Goal: Transaction & Acquisition: Purchase product/service

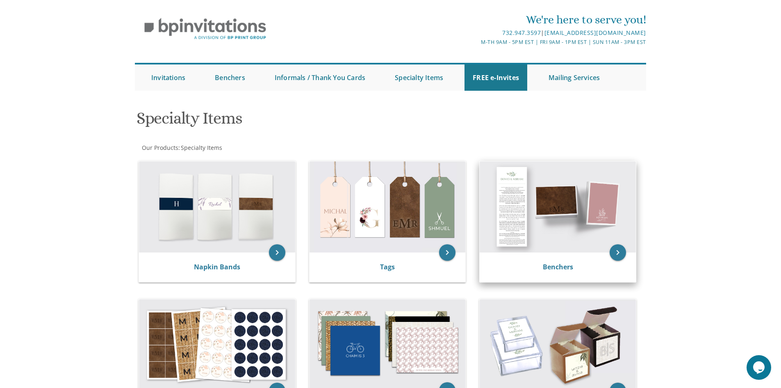
scroll to position [41, 0]
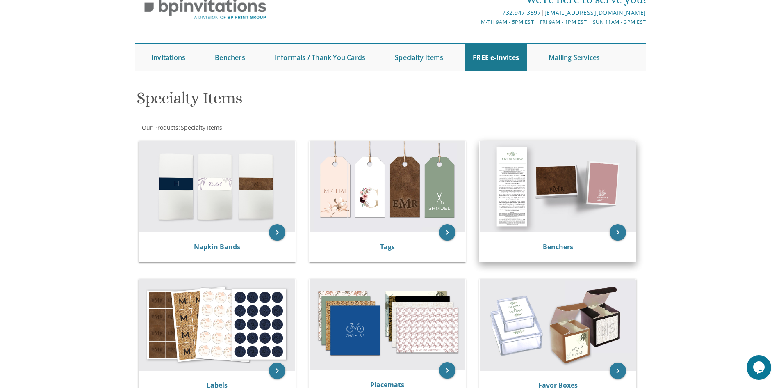
click at [581, 196] on img at bounding box center [558, 186] width 156 height 91
click at [617, 233] on icon "keyboard_arrow_right" at bounding box center [618, 232] width 16 height 16
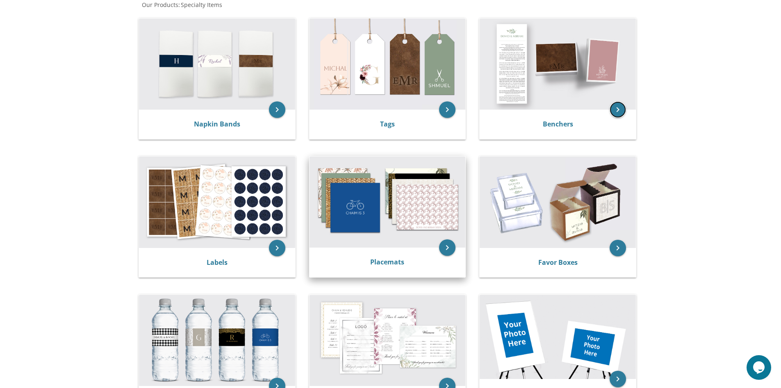
scroll to position [164, 0]
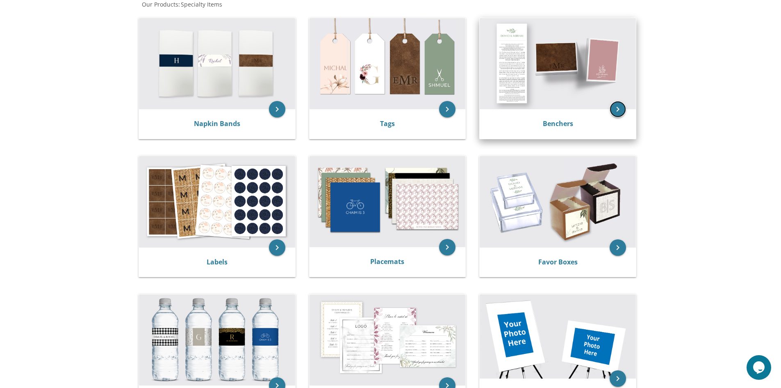
click at [616, 113] on icon "keyboard_arrow_right" at bounding box center [618, 109] width 16 height 16
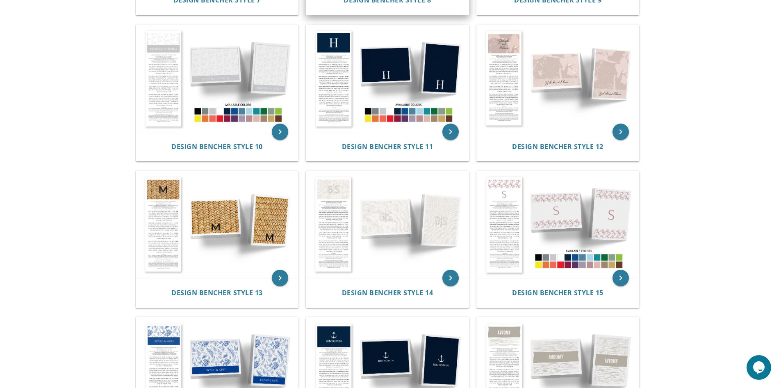
scroll to position [328, 0]
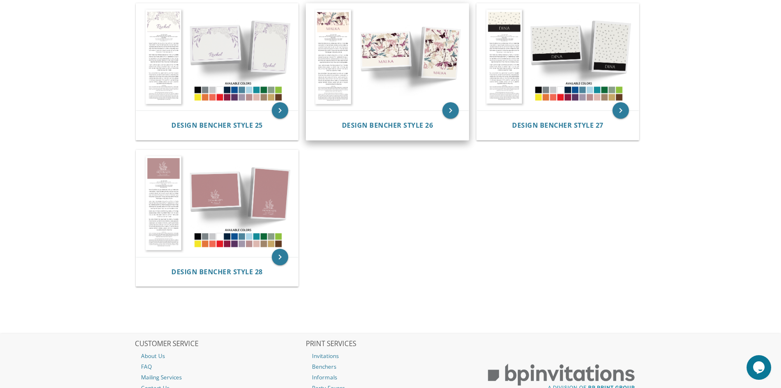
scroll to position [1354, 0]
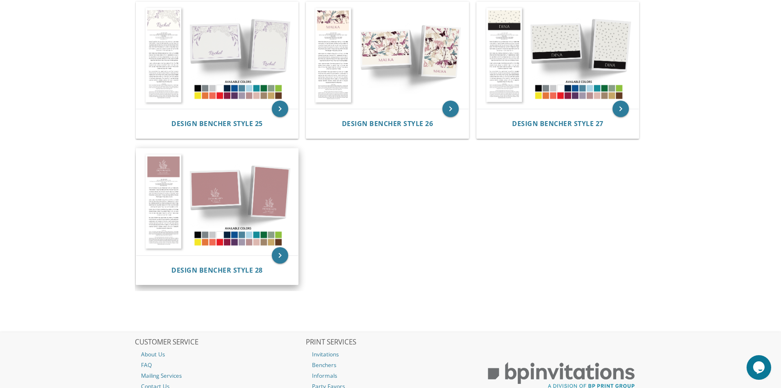
click at [237, 185] on img at bounding box center [217, 202] width 162 height 107
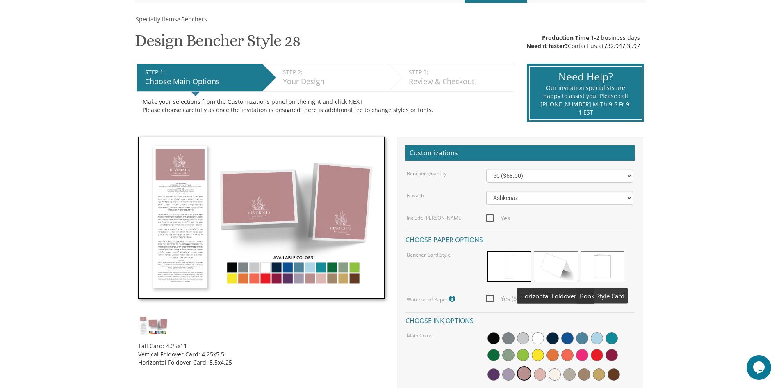
scroll to position [123, 0]
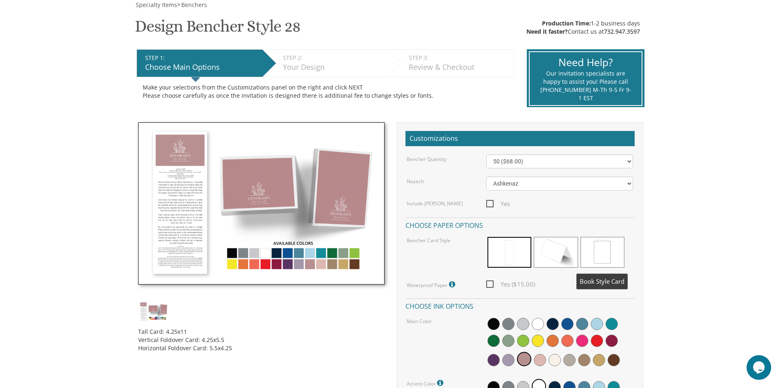
click at [612, 253] on span at bounding box center [603, 252] width 44 height 31
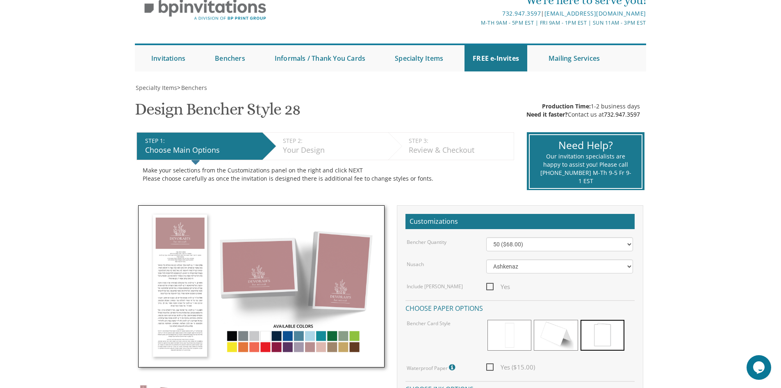
scroll to position [0, 0]
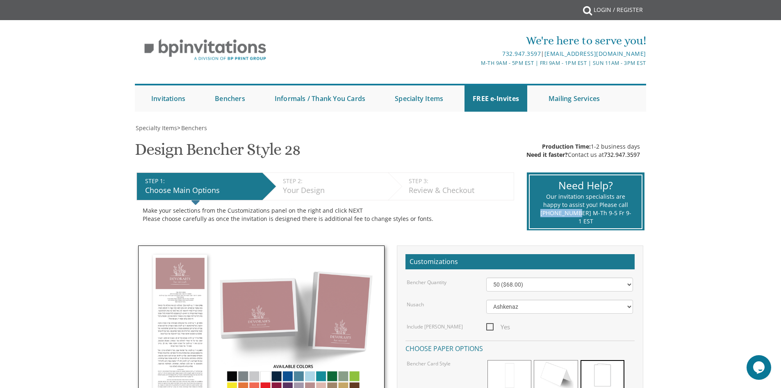
drag, startPoint x: 564, startPoint y: 220, endPoint x: 573, endPoint y: 219, distance: 9.5
click at [573, 219] on div "Need Help? Our invitation specialists are happy to assist you! Please call [PHO…" at bounding box center [586, 201] width 114 height 55
click at [573, 219] on div "Our invitation specialists are happy to assist you! Please call [PHONE_NUMBER] …" at bounding box center [585, 208] width 91 height 33
click at [206, 141] on h1 "Design Bencher Style 28 SKU: 670928" at bounding box center [217, 152] width 165 height 24
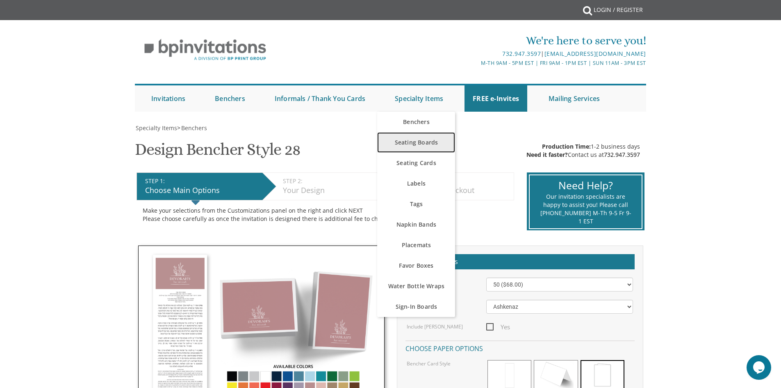
click at [422, 141] on link "Seating Boards" at bounding box center [416, 142] width 78 height 21
